Goal: Task Accomplishment & Management: Manage account settings

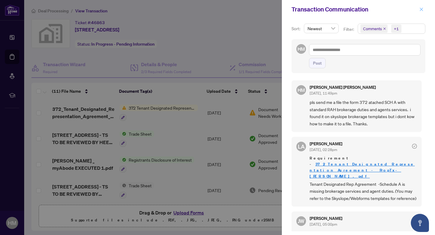
click at [423, 9] on icon "close" at bounding box center [421, 9] width 4 height 4
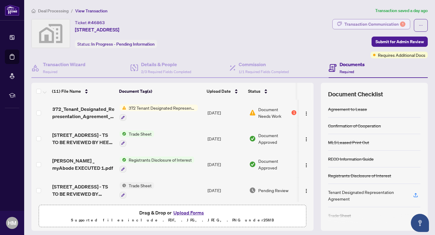
click at [361, 25] on div "Transaction Communication 1" at bounding box center [374, 24] width 61 height 10
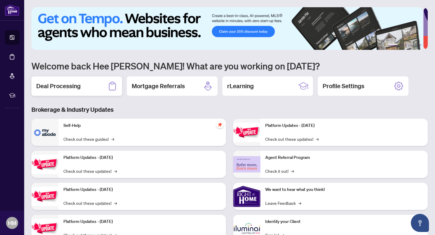
click at [82, 84] on div "Deal Processing" at bounding box center [76, 85] width 91 height 19
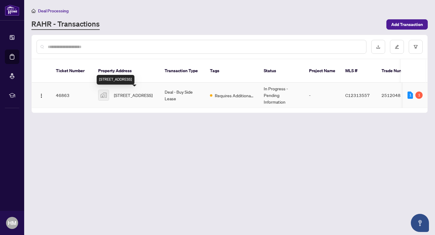
click at [130, 93] on span "[STREET_ADDRESS]" at bounding box center [133, 95] width 39 height 7
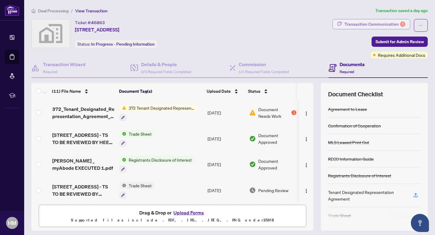
click at [378, 24] on div "Transaction Communication 1" at bounding box center [374, 24] width 61 height 10
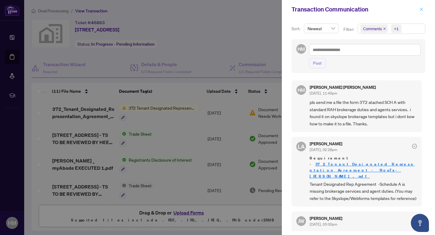
click at [423, 7] on icon "close" at bounding box center [421, 9] width 4 height 4
